Goal: Transaction & Acquisition: Download file/media

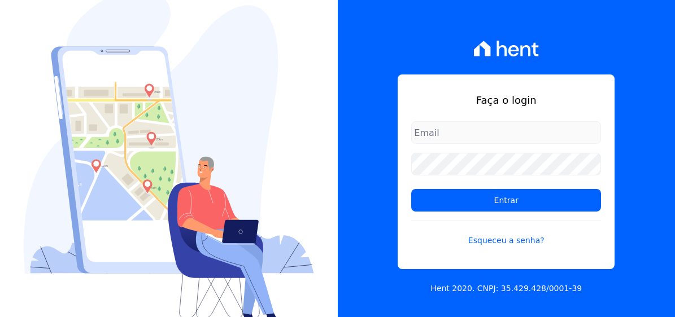
click at [464, 136] on input "email" at bounding box center [506, 132] width 190 height 23
type input "[EMAIL_ADDRESS][DOMAIN_NAME]"
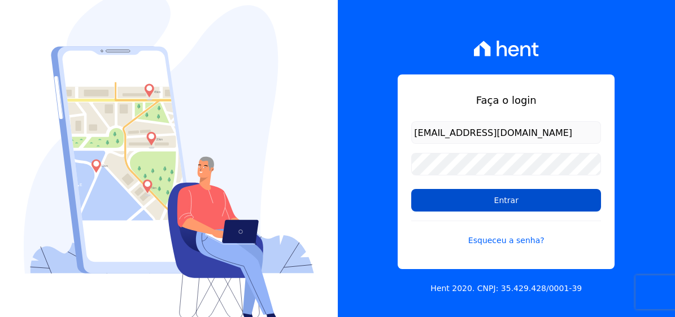
click at [500, 200] on input "Entrar" at bounding box center [506, 200] width 190 height 23
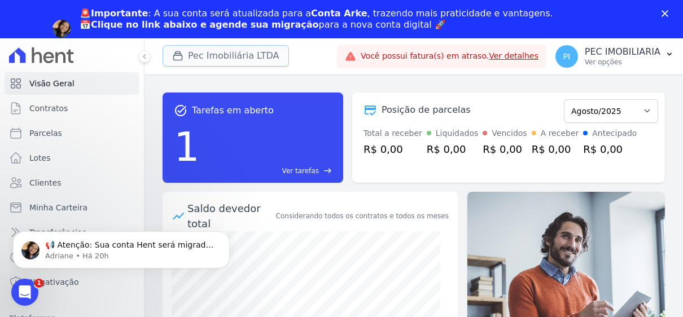
click at [249, 54] on button "Pec Imobiliária LTDA" at bounding box center [226, 55] width 127 height 21
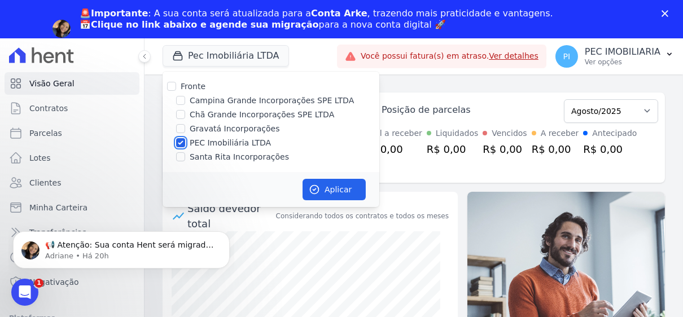
click at [184, 144] on input "PEC Imobiliária LTDA" at bounding box center [180, 142] width 9 height 9
checkbox input "false"
click at [184, 99] on div "Campina Grande Incorporações SPE LTDA" at bounding box center [271, 101] width 217 height 12
click at [154, 255] on p "Adriane • Há 20h" at bounding box center [130, 256] width 171 height 10
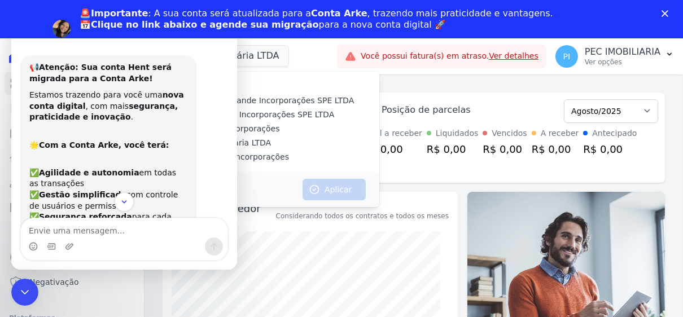
scroll to position [169, 0]
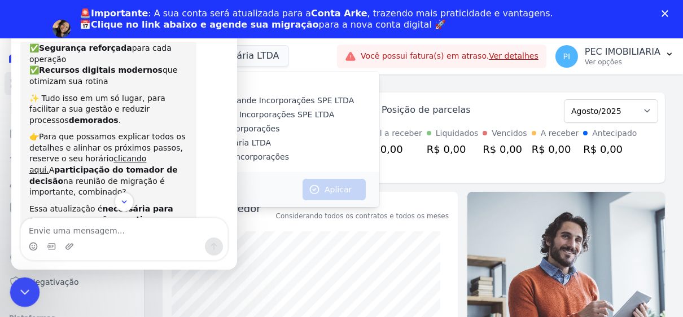
click at [27, 290] on icon "Encerramento do Messenger da Intercom" at bounding box center [23, 291] width 14 height 14
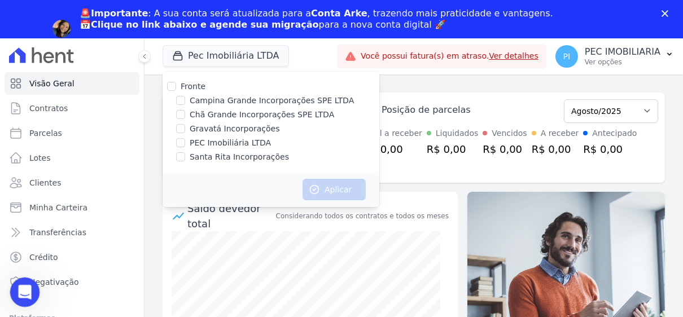
scroll to position [233, 0]
click at [622, 54] on p "PEC IMOBILIARIA" at bounding box center [623, 51] width 76 height 11
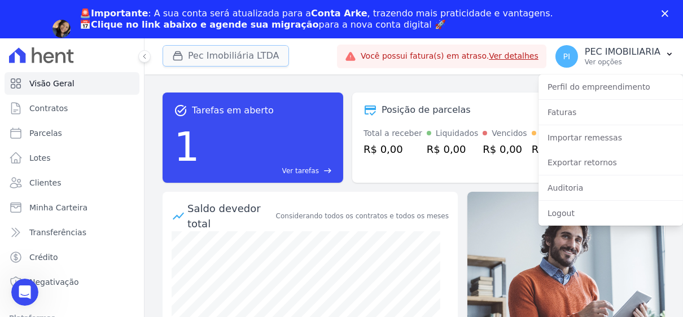
click at [259, 59] on button "Pec Imobiliária LTDA" at bounding box center [226, 55] width 127 height 21
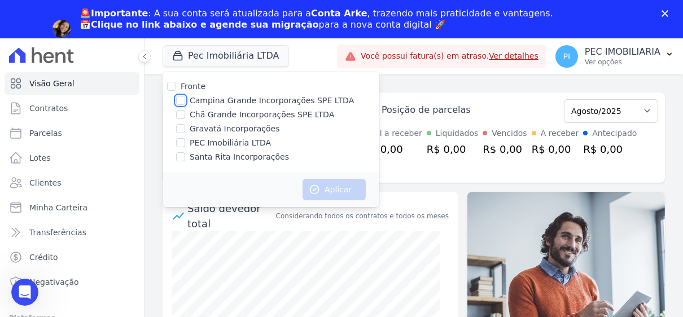
drag, startPoint x: 181, startPoint y: 102, endPoint x: 191, endPoint y: 114, distance: 15.3
click at [181, 102] on input "Campina Grande Incorporações SPE LTDA" at bounding box center [180, 100] width 9 height 9
checkbox input "true"
click at [341, 194] on button "Aplicar" at bounding box center [334, 189] width 63 height 21
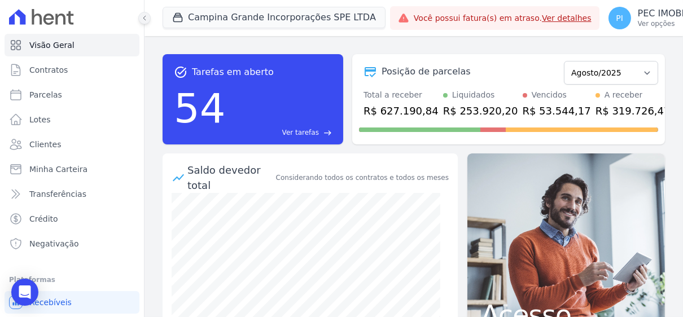
click at [142, 21] on icon at bounding box center [144, 18] width 7 height 7
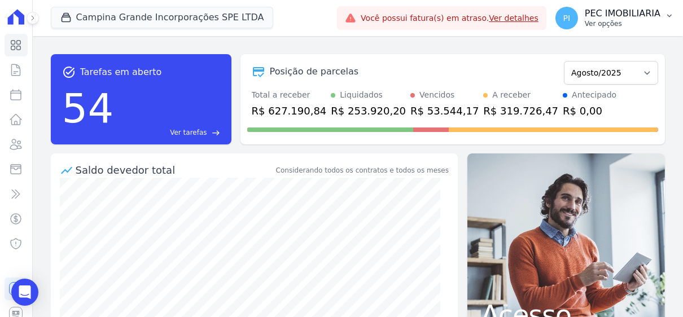
click at [628, 24] on p "Ver opções" at bounding box center [623, 23] width 76 height 9
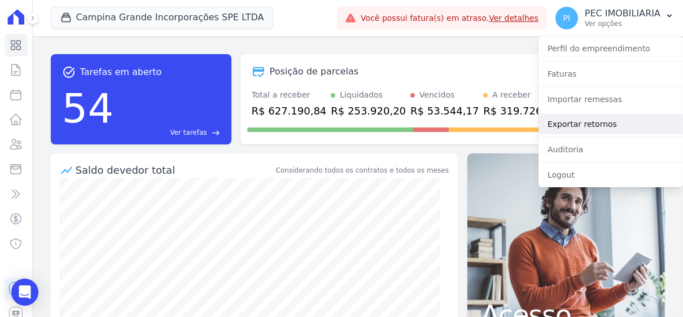
click at [607, 124] on link "Exportar retornos" at bounding box center [611, 124] width 145 height 20
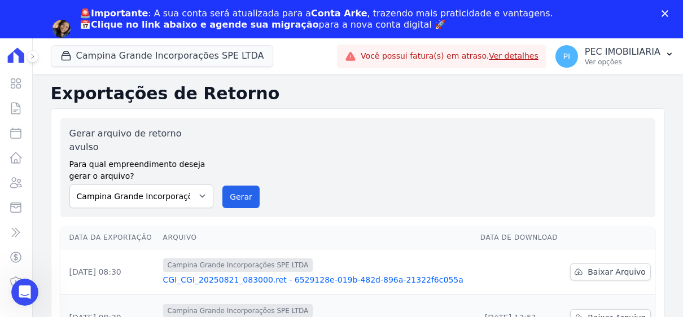
scroll to position [113, 0]
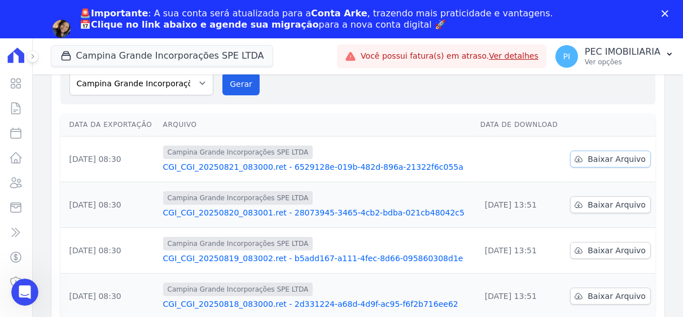
click at [616, 154] on span "Baixar Arquivo" at bounding box center [617, 159] width 58 height 11
click at [159, 58] on button "Campina Grande Incorporações SPE LTDA" at bounding box center [162, 55] width 223 height 21
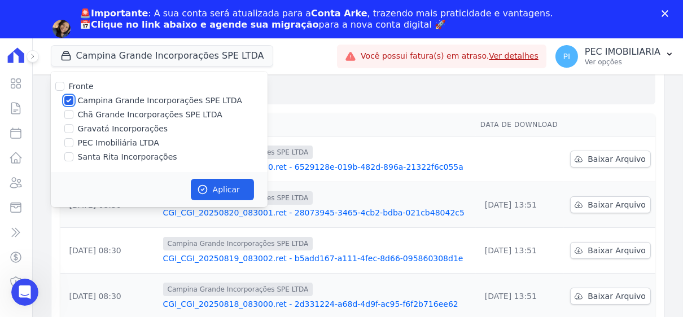
click at [72, 102] on input "Campina Grande Incorporações SPE LTDA" at bounding box center [68, 100] width 9 height 9
checkbox input "false"
click at [70, 119] on input "Chã Grande Incorporações SPE LTDA" at bounding box center [68, 114] width 9 height 9
checkbox input "true"
click at [226, 186] on button "Aplicar" at bounding box center [222, 189] width 63 height 21
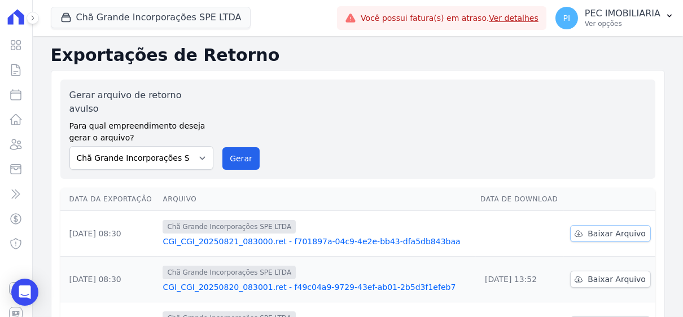
click at [603, 228] on span "Baixar Arquivo" at bounding box center [617, 233] width 58 height 11
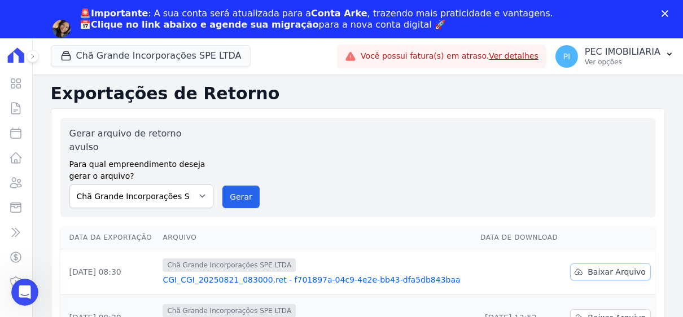
scroll to position [0, 0]
click at [115, 56] on button "Chã Grande Incorporações SPE LTDA" at bounding box center [151, 55] width 200 height 21
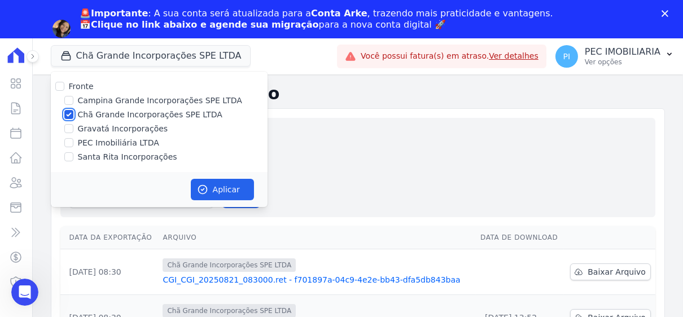
click at [66, 114] on input "Chã Grande Incorporações SPE LTDA" at bounding box center [68, 114] width 9 height 9
checkbox input "false"
click at [67, 128] on input "Gravatá Incorporações" at bounding box center [68, 128] width 9 height 9
checkbox input "true"
click at [229, 189] on button "Aplicar" at bounding box center [222, 189] width 63 height 21
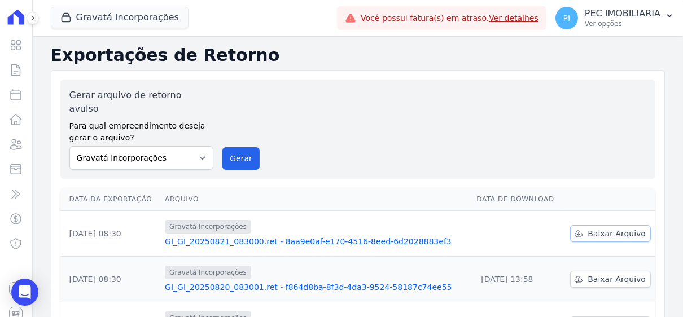
click at [611, 228] on span "Baixar Arquivo" at bounding box center [617, 233] width 58 height 11
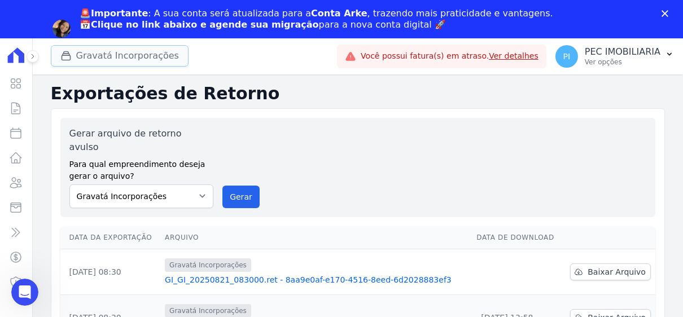
click at [94, 60] on button "Gravatá Incorporações" at bounding box center [120, 55] width 138 height 21
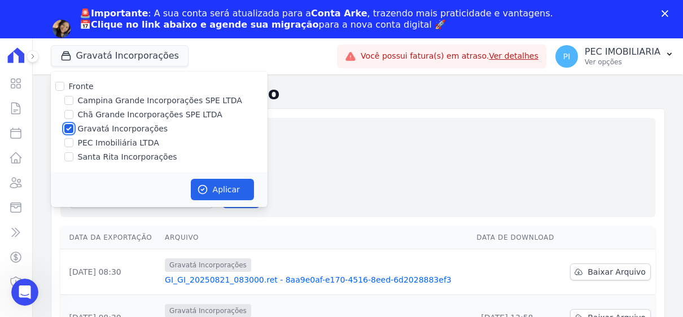
click at [69, 127] on input "Gravatá Incorporações" at bounding box center [68, 128] width 9 height 9
checkbox input "false"
drag, startPoint x: 69, startPoint y: 155, endPoint x: 80, endPoint y: 160, distance: 11.4
click at [70, 156] on input "Santa Rita Incorporações" at bounding box center [68, 156] width 9 height 9
checkbox input "true"
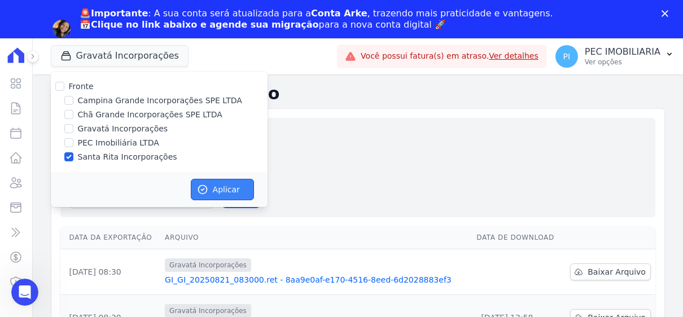
click at [212, 189] on button "Aplicar" at bounding box center [222, 189] width 63 height 21
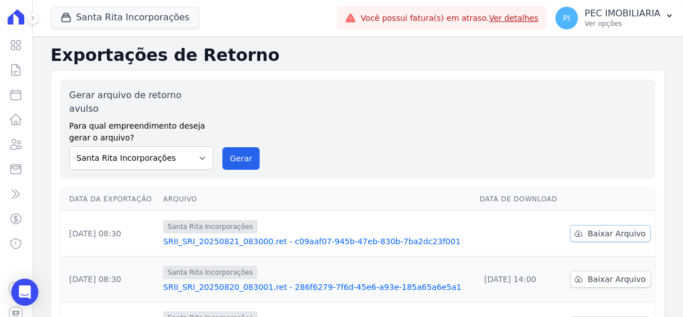
click at [588, 228] on span "Baixar Arquivo" at bounding box center [617, 233] width 58 height 11
